Goal: Information Seeking & Learning: Learn about a topic

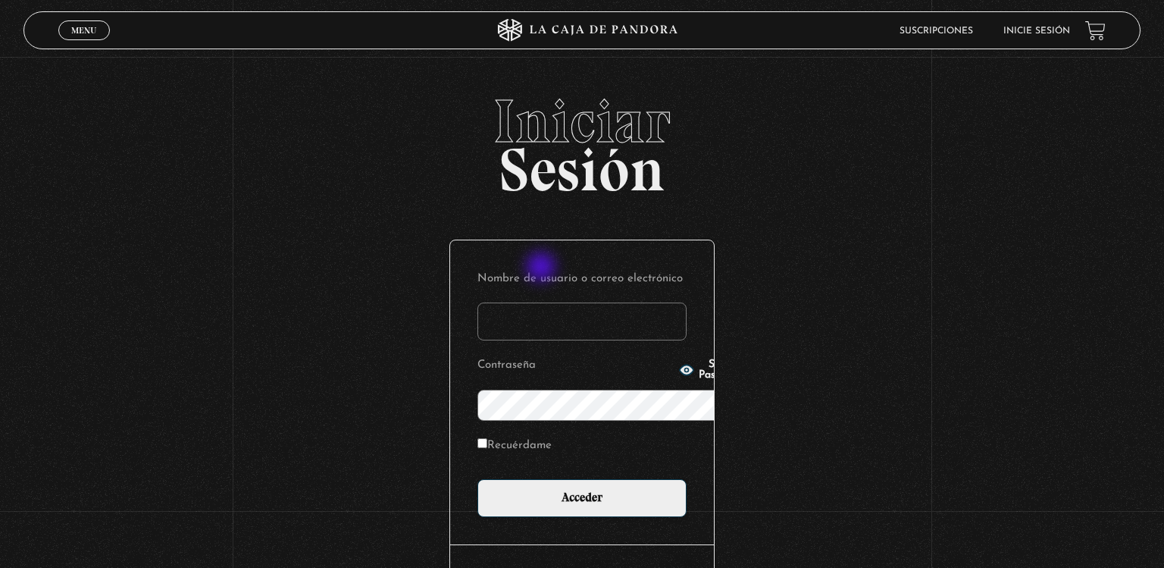
click at [543, 302] on input "Nombre de usuario o correo electrónico" at bounding box center [582, 321] width 209 height 38
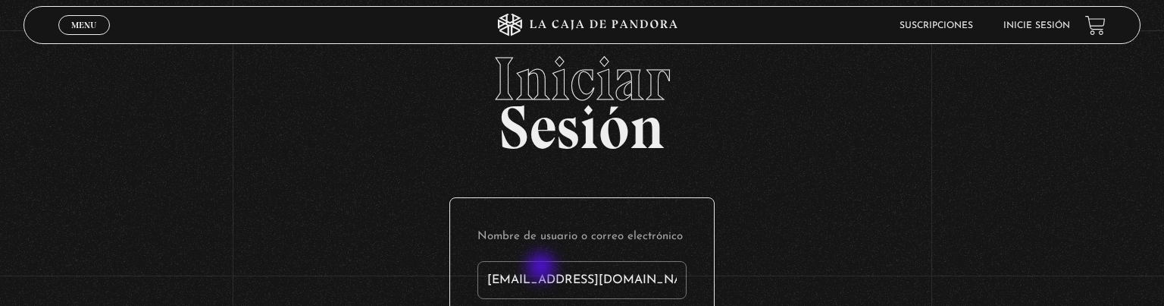
type input "pablosz08@gmail.com"
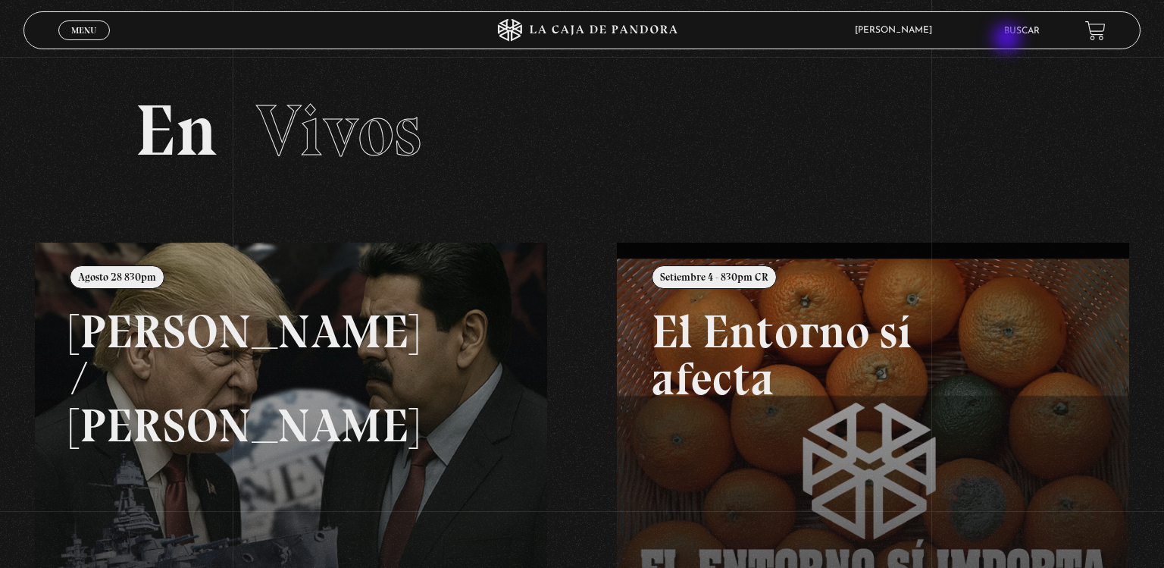
click at [1009, 39] on li "Buscar" at bounding box center [1022, 31] width 36 height 24
click at [1021, 39] on li "Buscar" at bounding box center [1022, 31] width 36 height 24
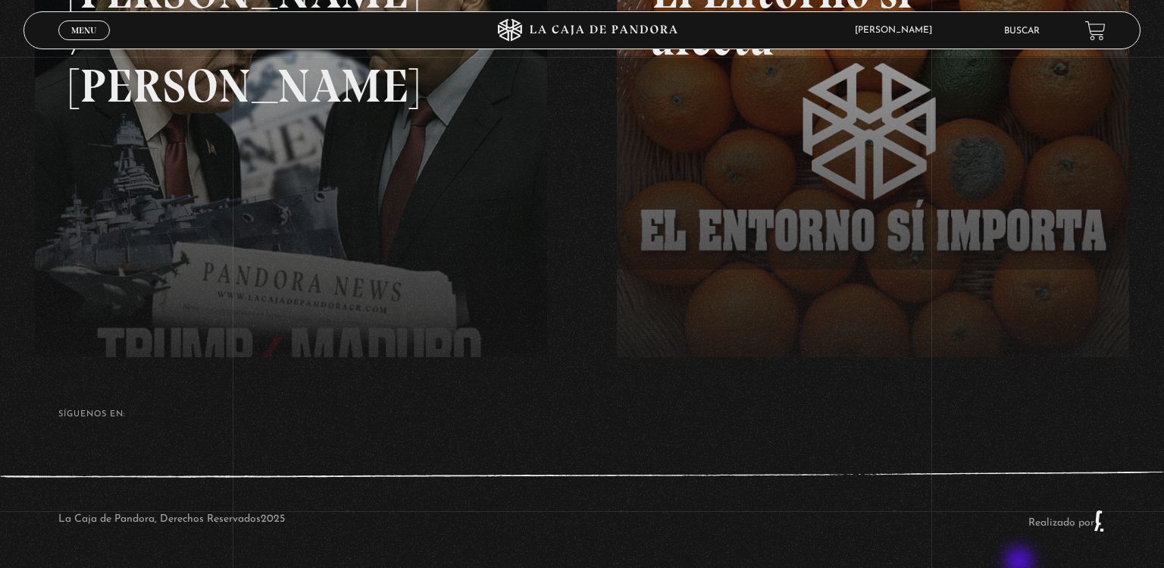
scroll to position [342, 0]
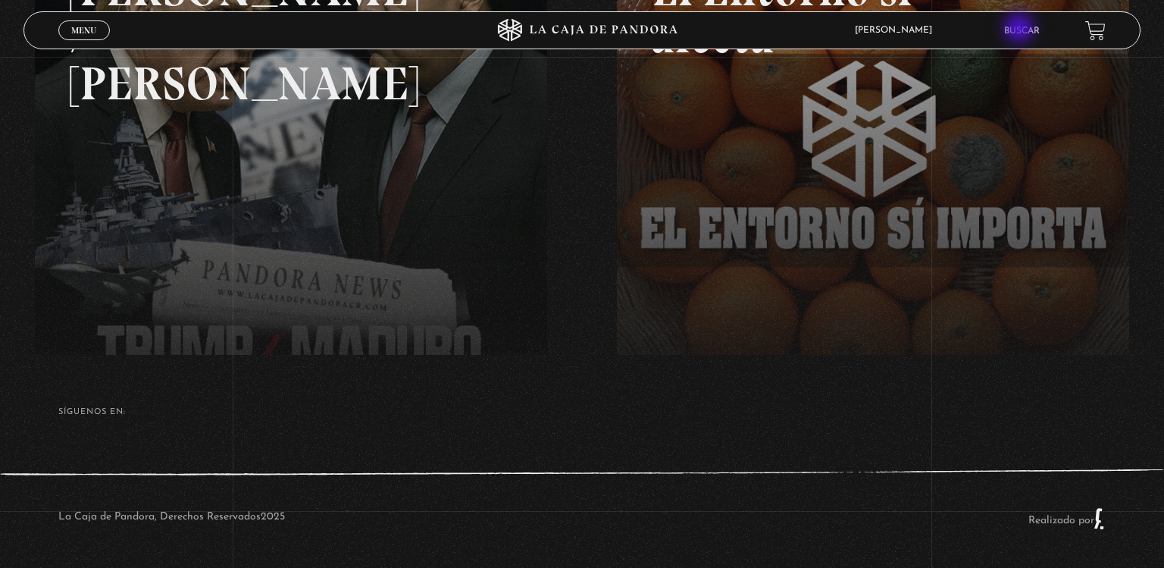
click at [1021, 30] on link "Buscar" at bounding box center [1022, 31] width 36 height 9
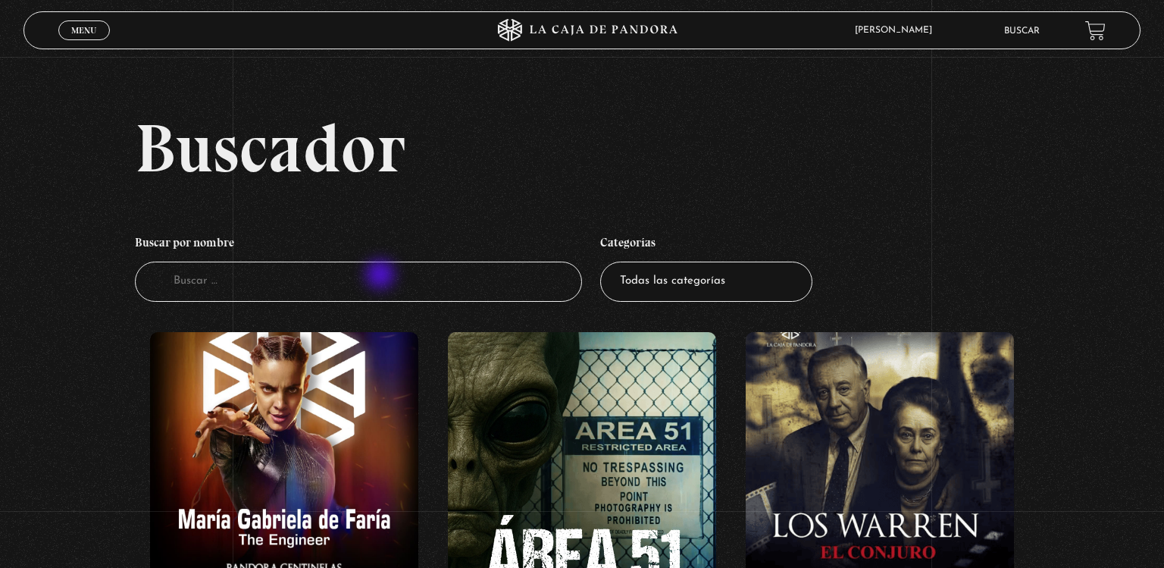
click at [382, 276] on input "Buscador" at bounding box center [358, 282] width 447 height 40
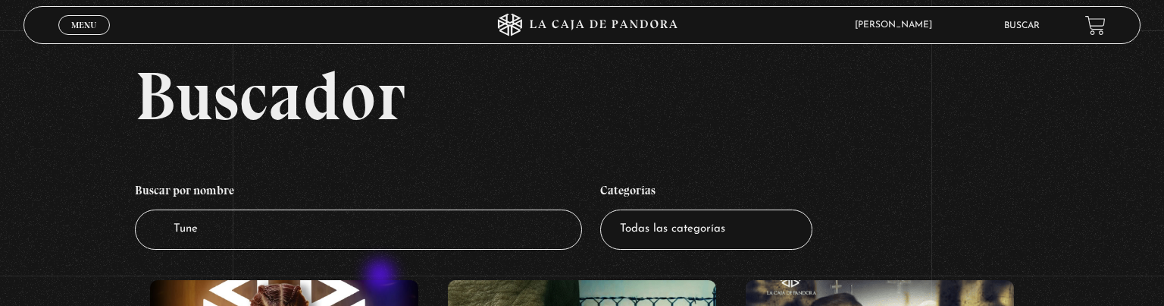
type input "Tunel"
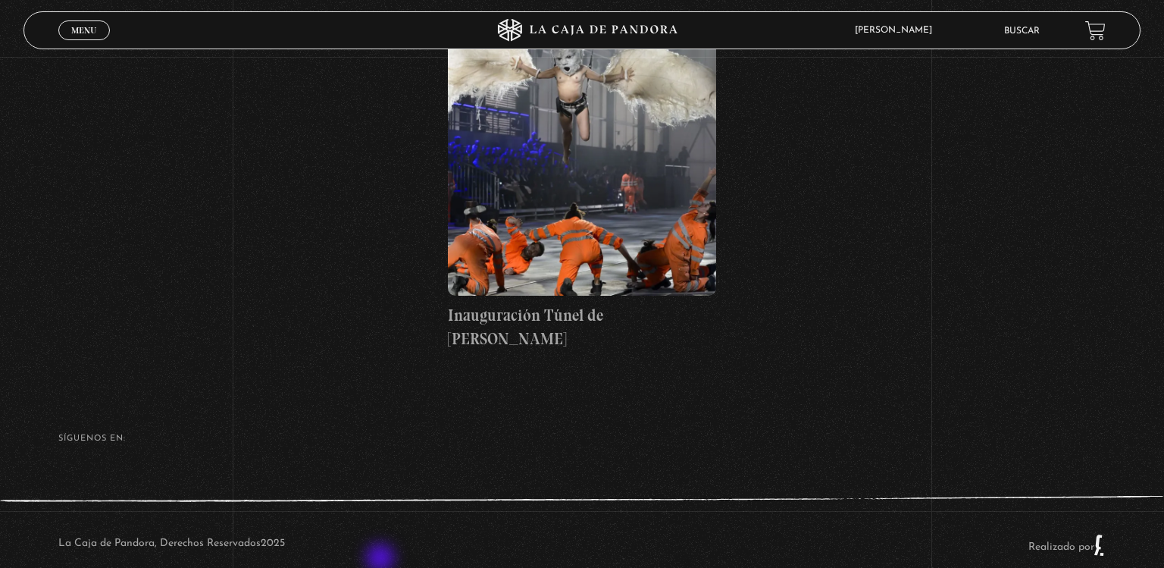
scroll to position [312, 0]
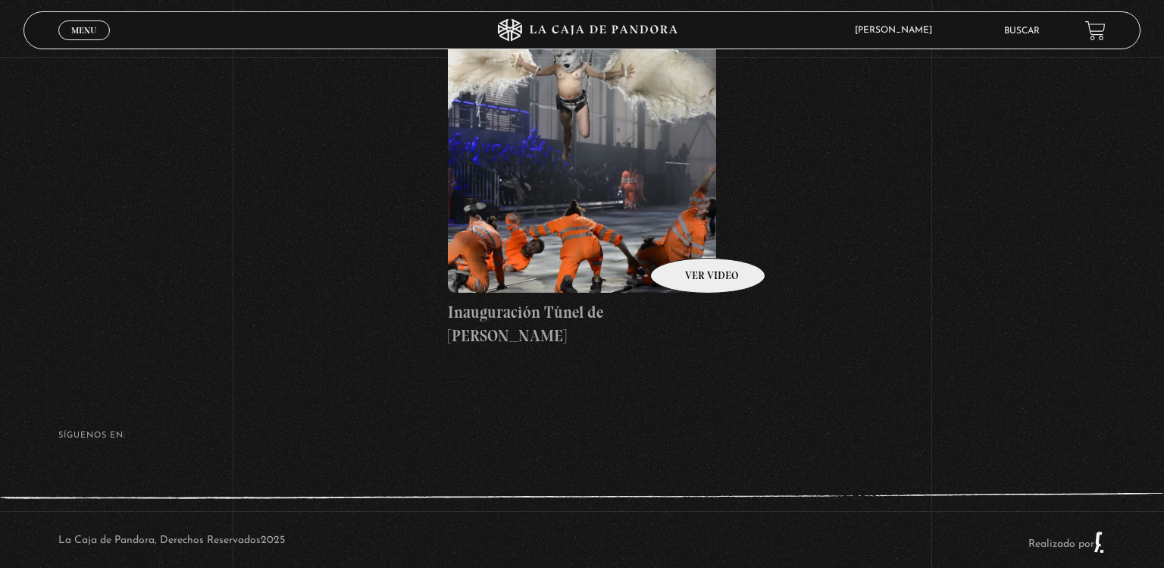
click at [688, 235] on figure at bounding box center [582, 156] width 268 height 273
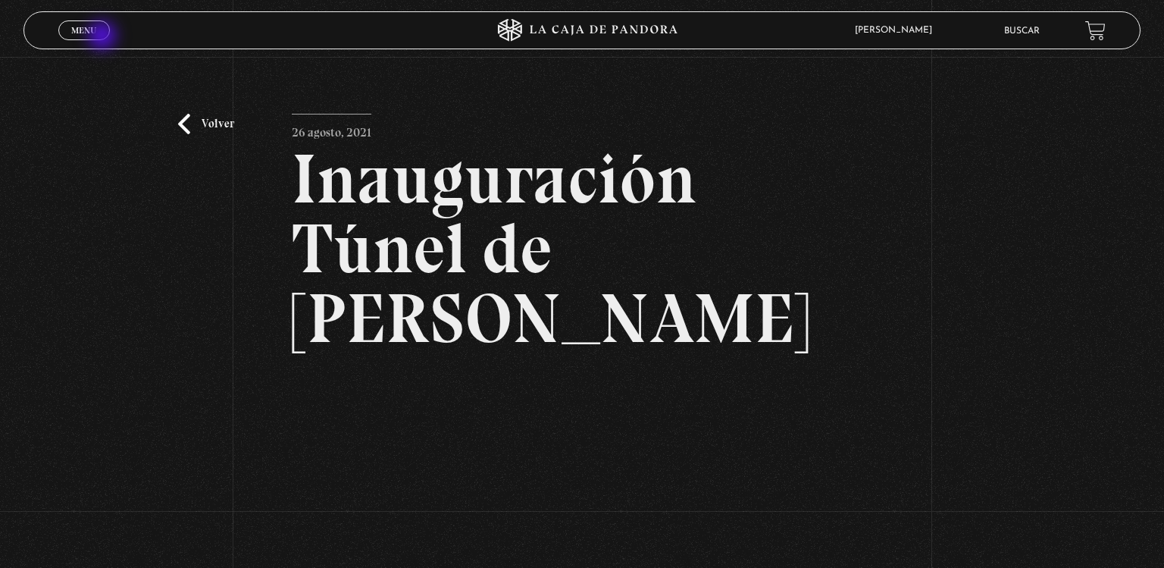
click at [104, 37] on link "Menu Cerrar" at bounding box center [84, 30] width 52 height 20
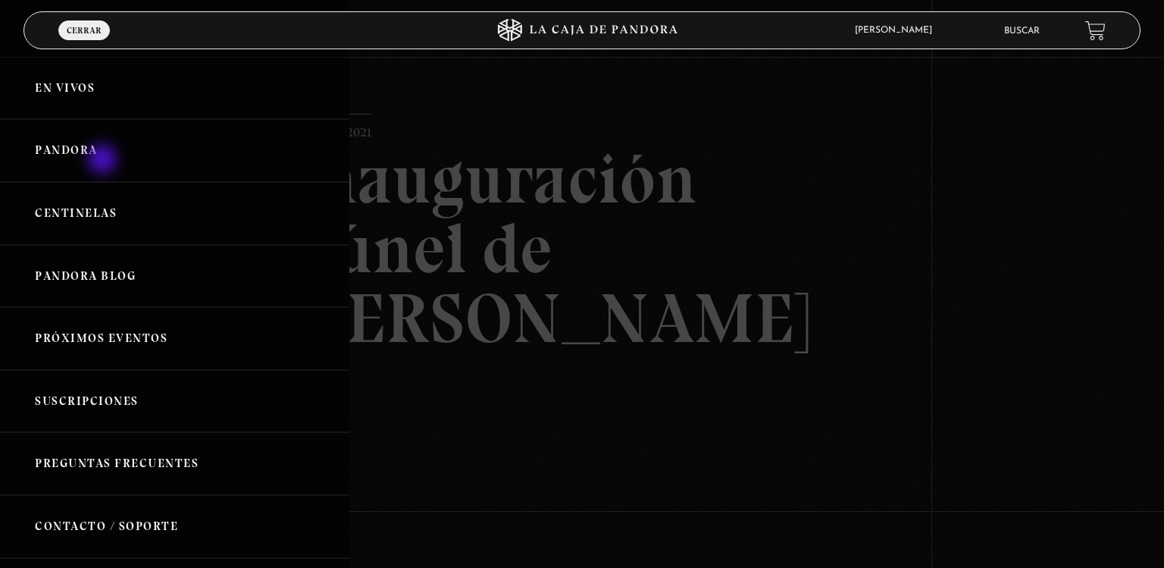
click at [104, 161] on link "Pandora" at bounding box center [174, 150] width 349 height 63
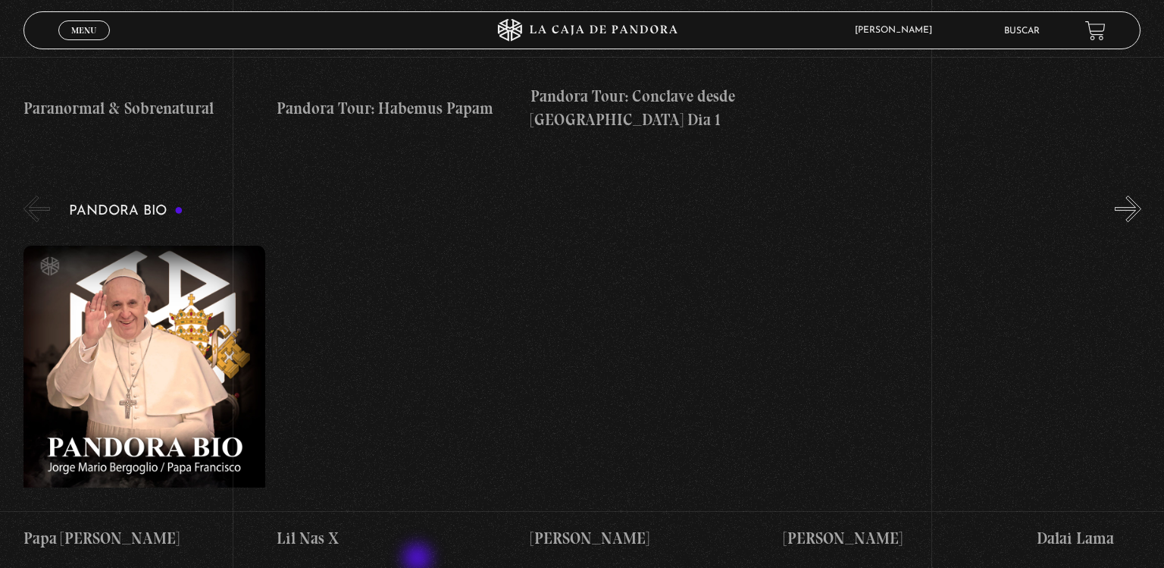
scroll to position [1452, 0]
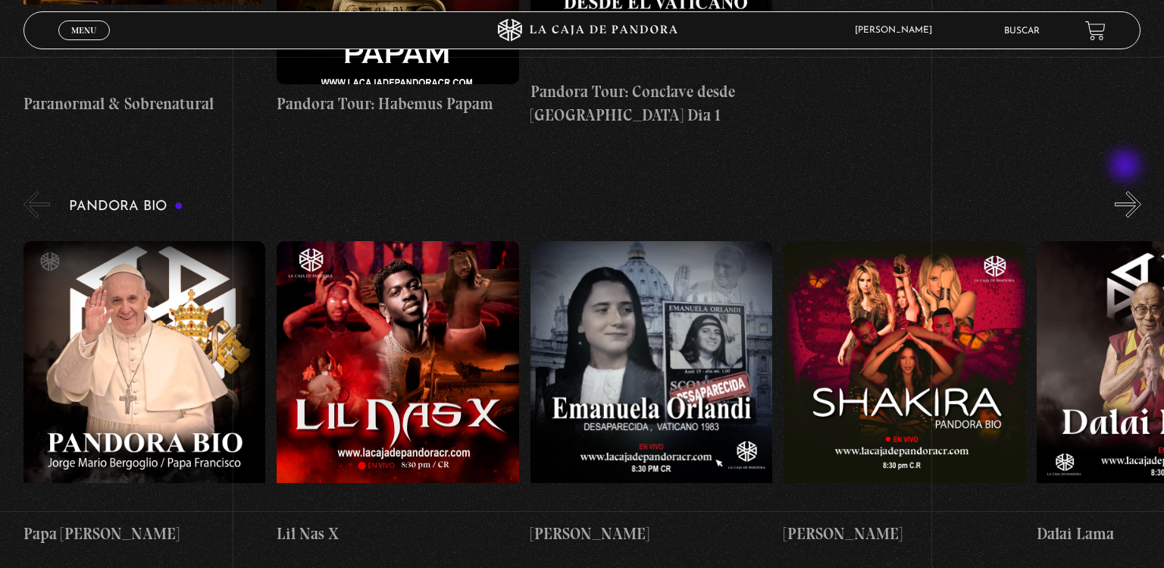
click at [1127, 191] on button "»" at bounding box center [1128, 204] width 27 height 27
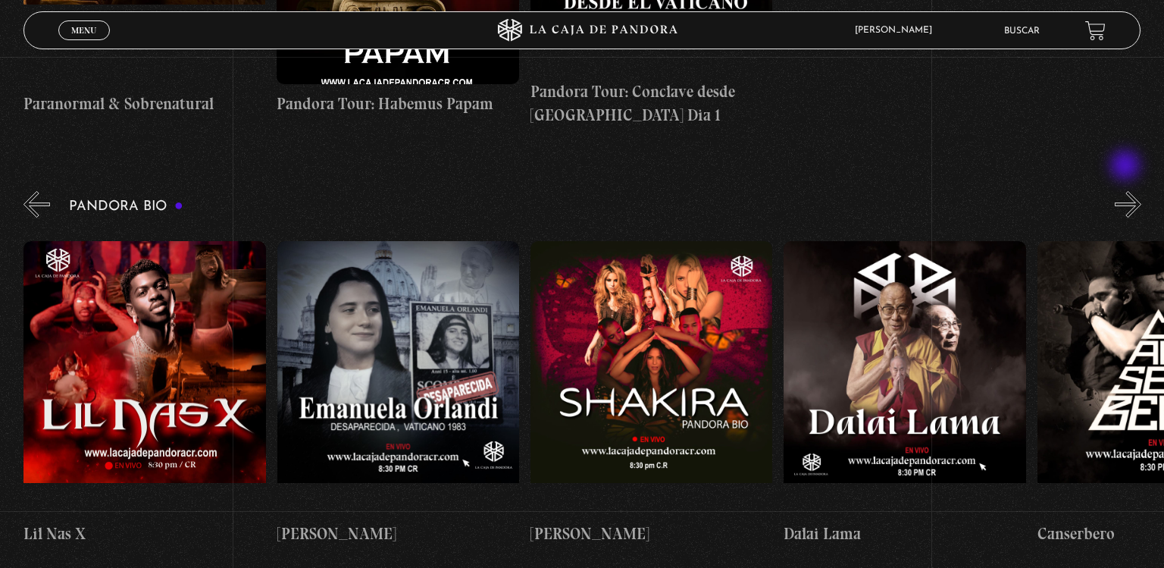
click at [1127, 191] on button "»" at bounding box center [1128, 204] width 27 height 27
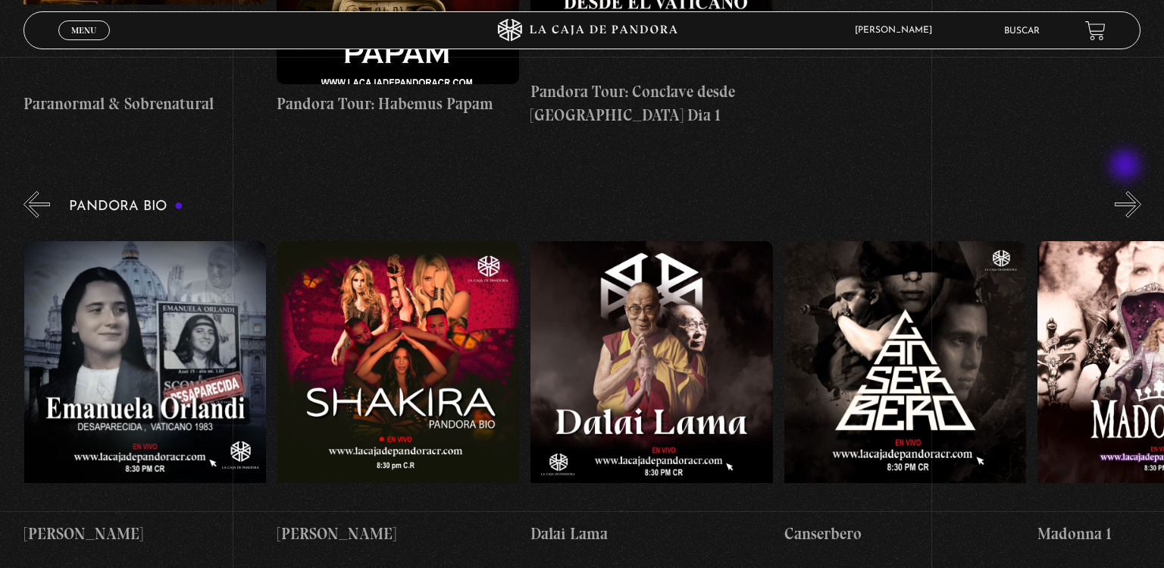
scroll to position [0, 506]
click at [1127, 191] on button "»" at bounding box center [1128, 204] width 27 height 27
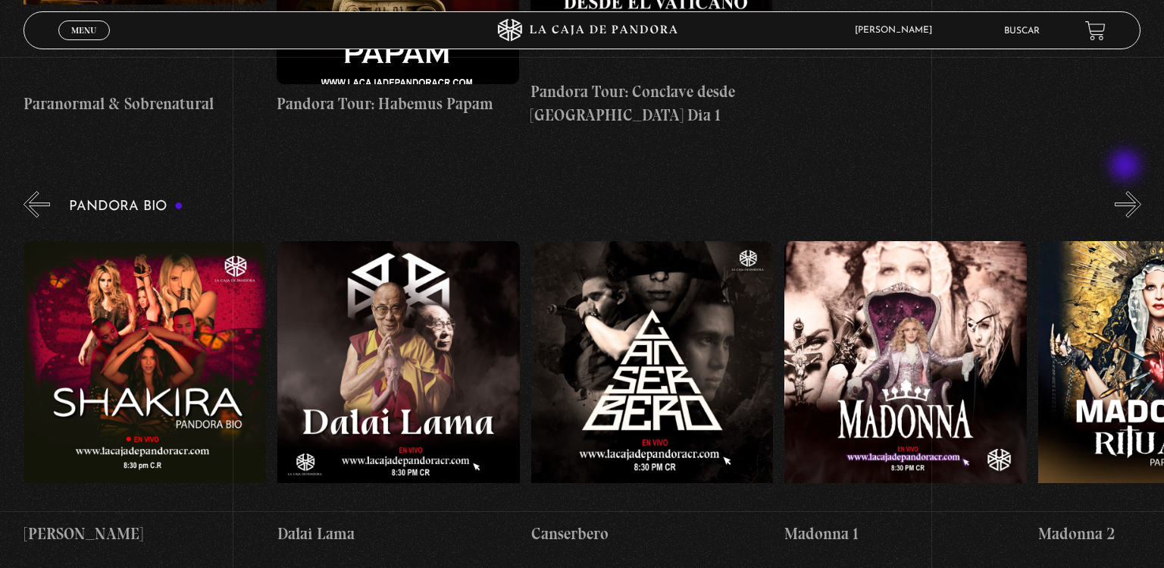
scroll to position [0, 760]
click at [1127, 191] on button "»" at bounding box center [1128, 204] width 27 height 27
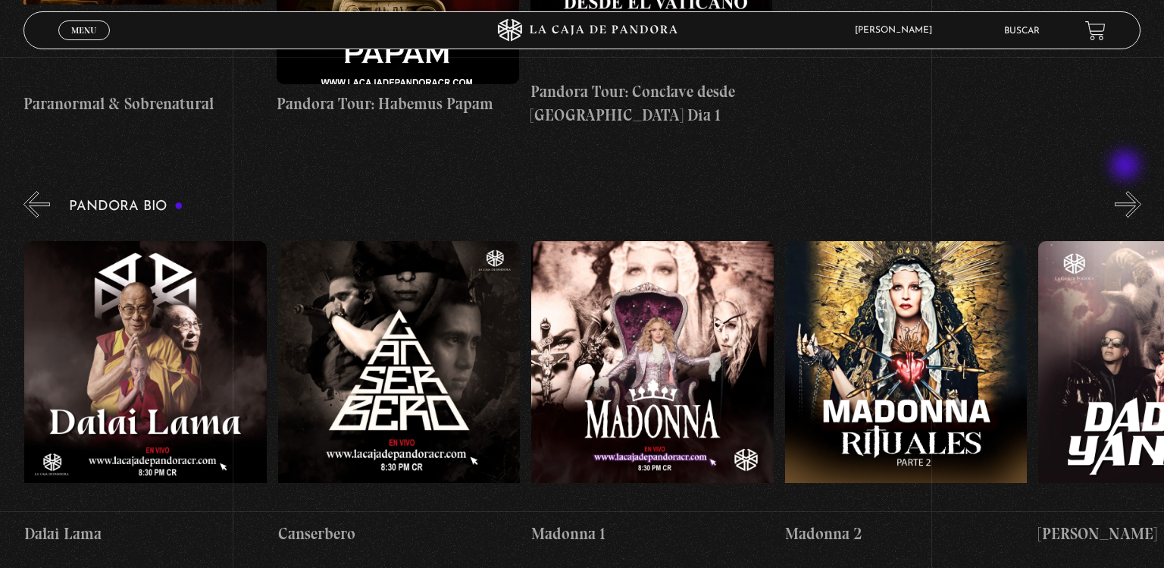
scroll to position [0, 1014]
click at [1127, 191] on button "»" at bounding box center [1128, 204] width 27 height 27
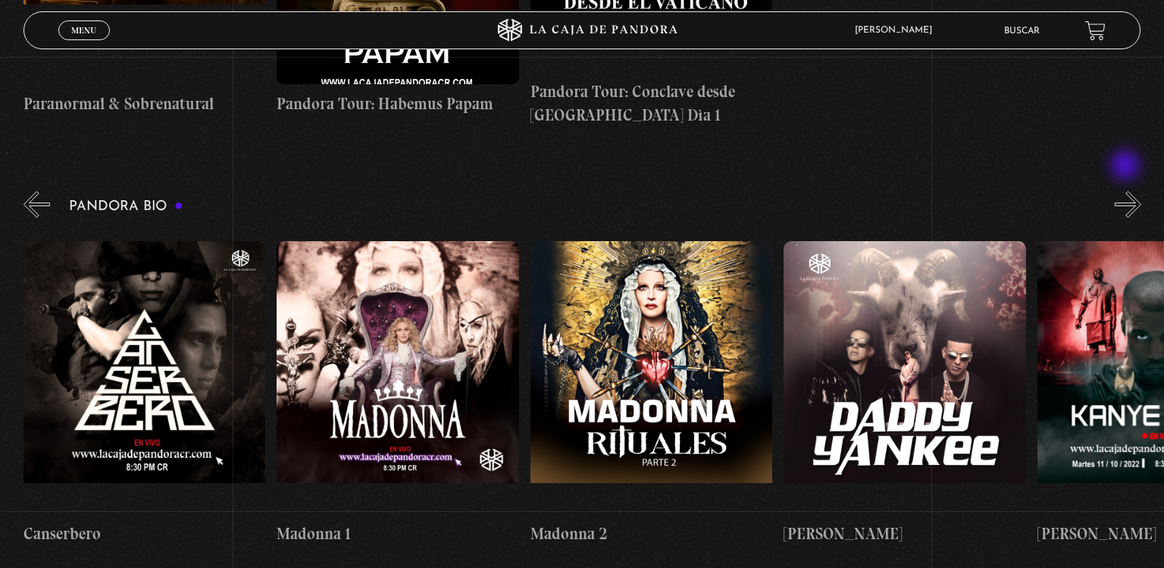
click at [1127, 191] on button "»" at bounding box center [1128, 204] width 27 height 27
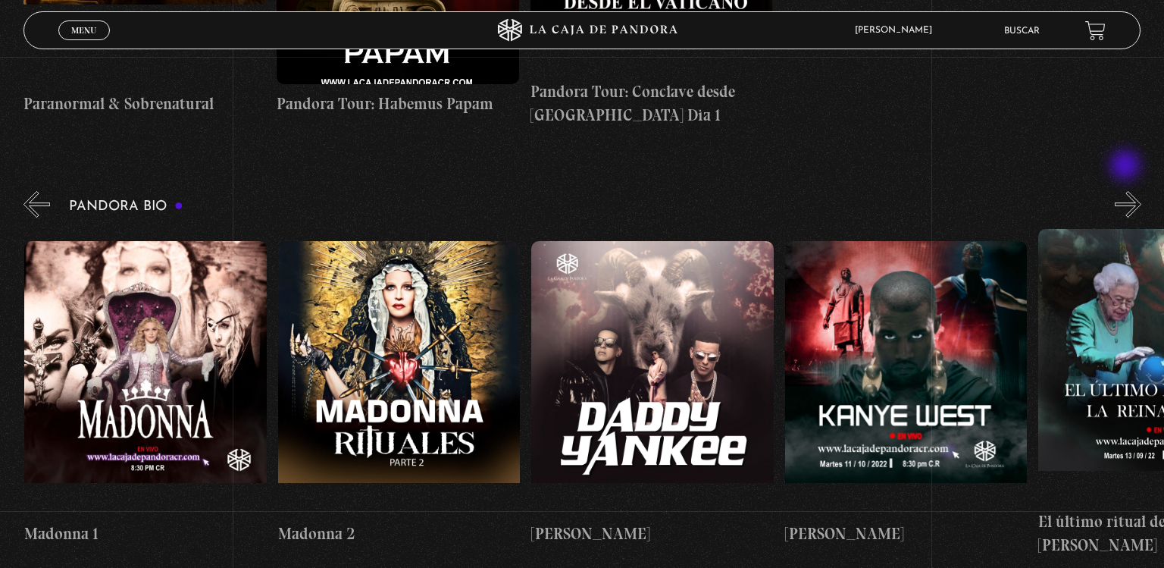
click at [1127, 191] on button "»" at bounding box center [1128, 204] width 27 height 27
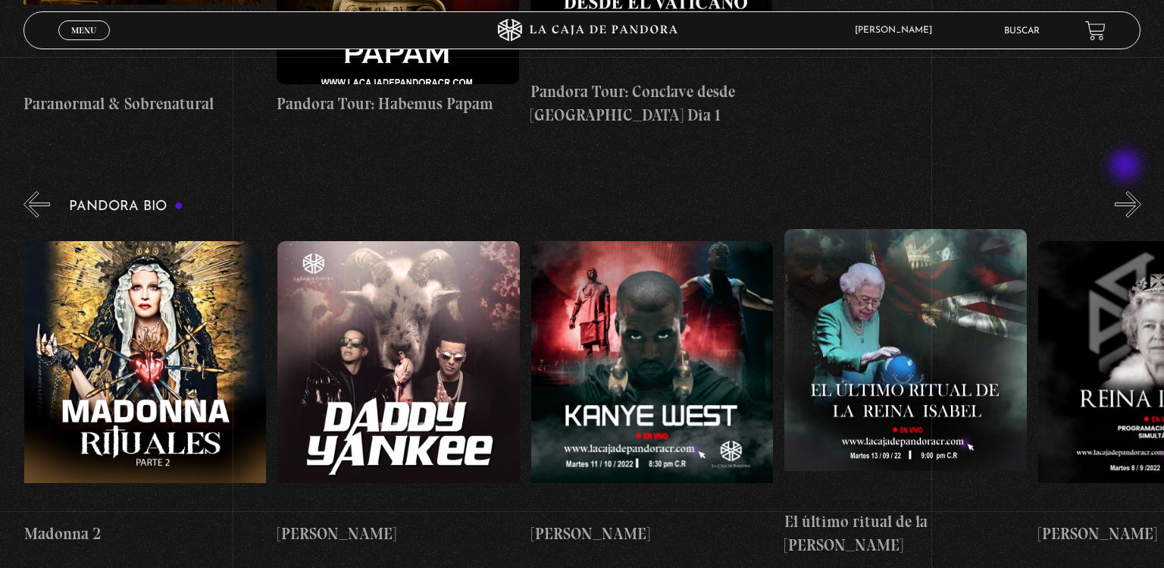
scroll to position [0, 1774]
click at [956, 291] on figure at bounding box center [906, 365] width 242 height 273
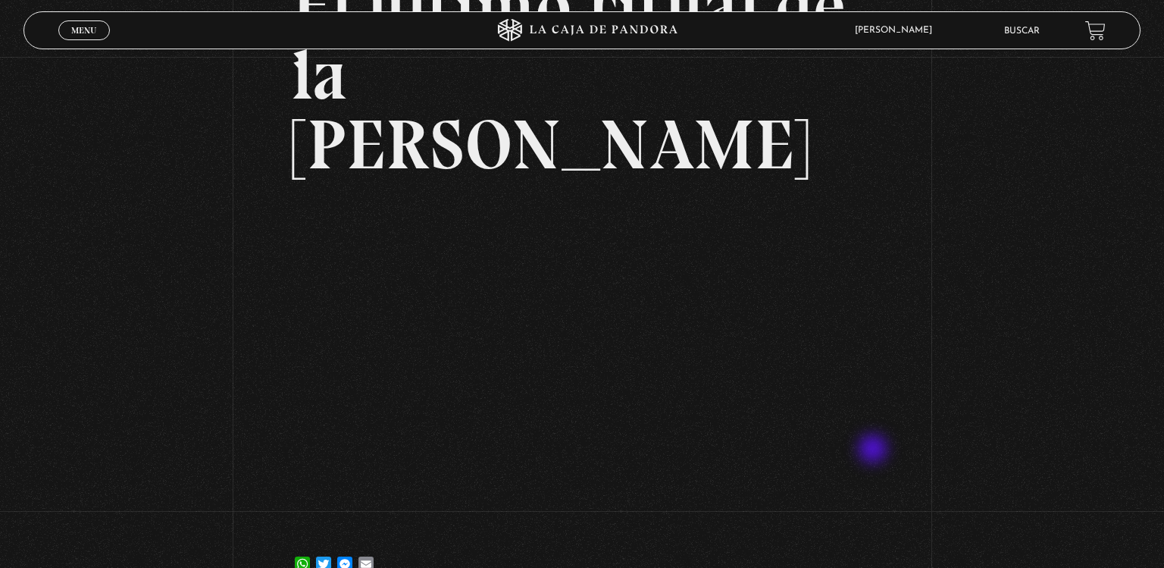
scroll to position [133, 0]
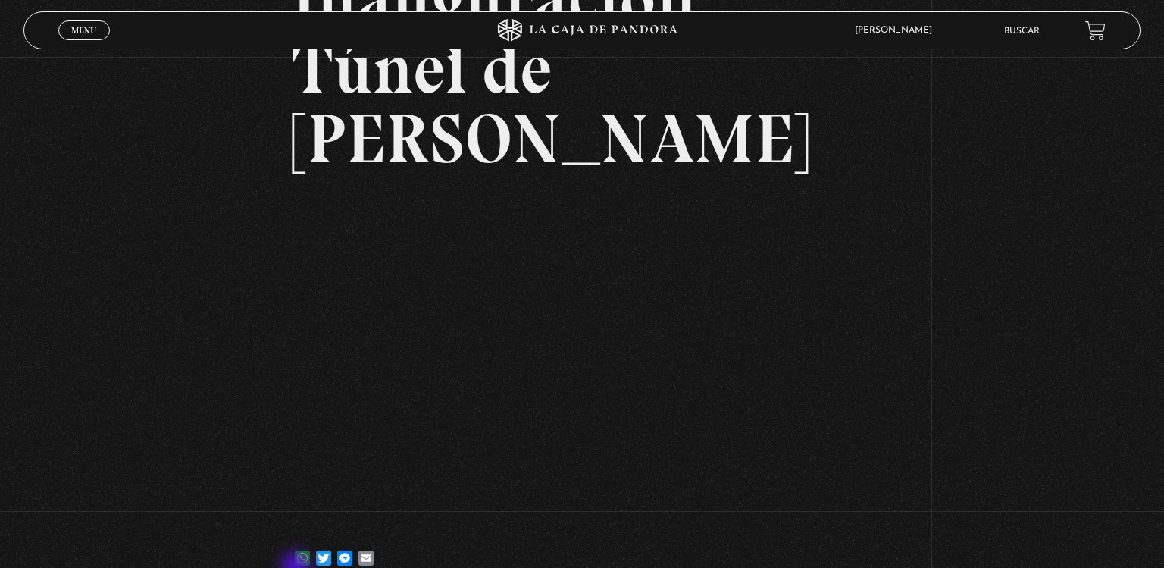
scroll to position [192, 0]
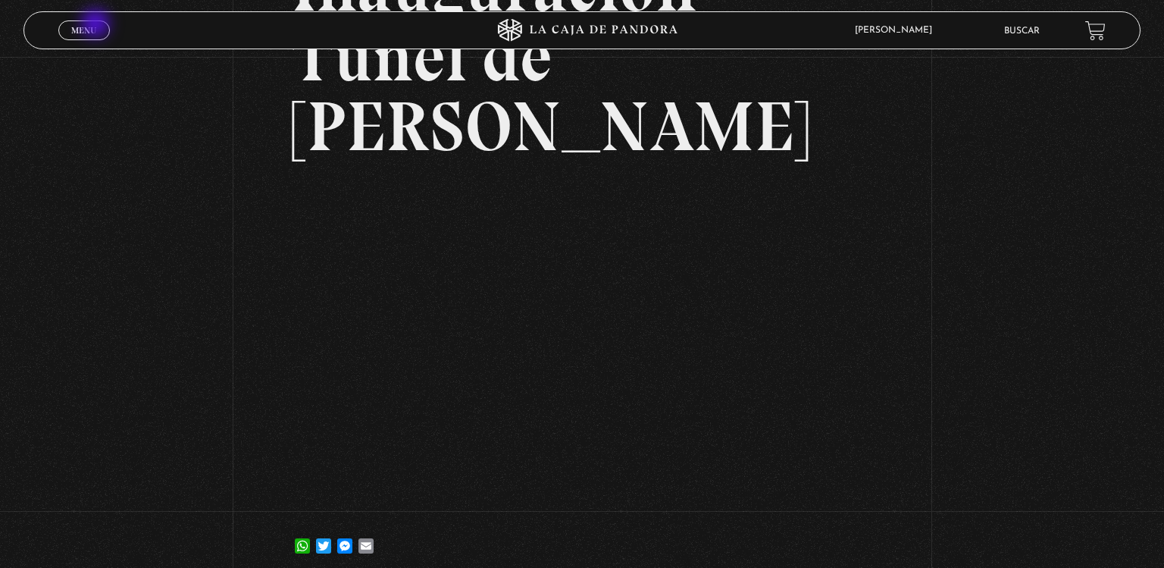
click at [96, 26] on span "Menu" at bounding box center [83, 30] width 25 height 9
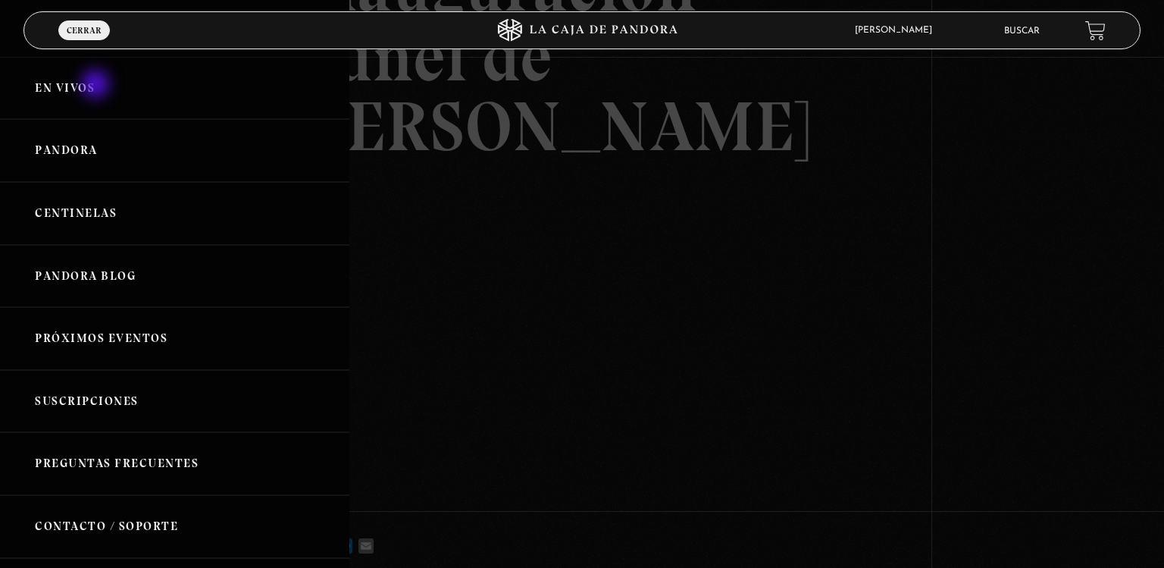
click at [97, 86] on link "En vivos" at bounding box center [174, 88] width 349 height 63
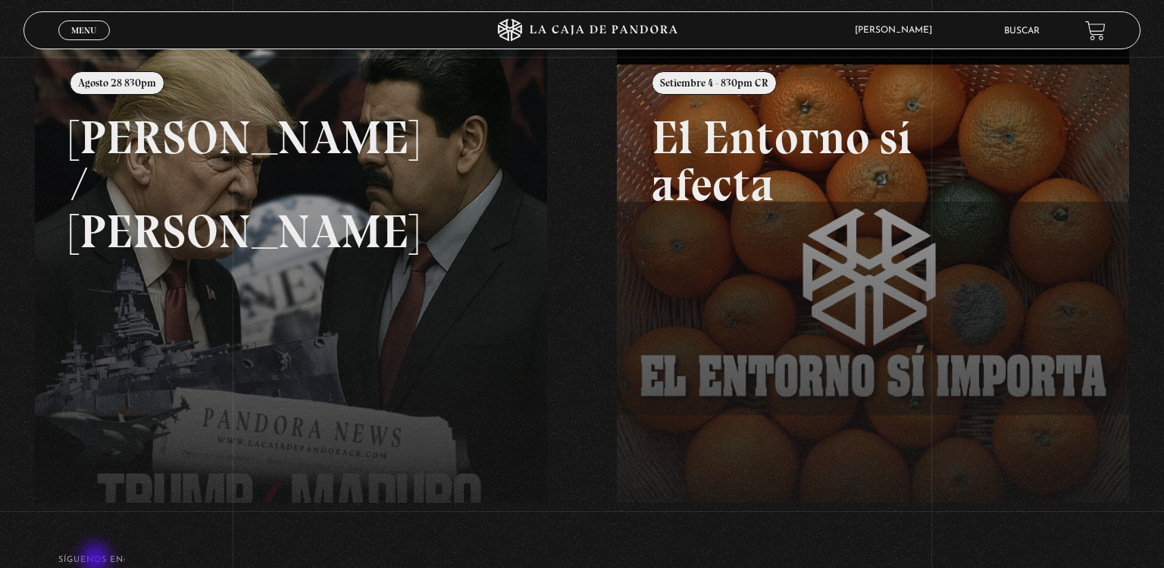
scroll to position [205, 0]
